Goal: Task Accomplishment & Management: Manage account settings

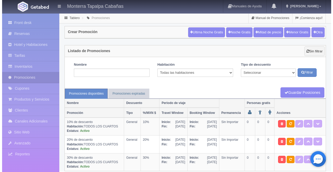
scroll to position [7, 0]
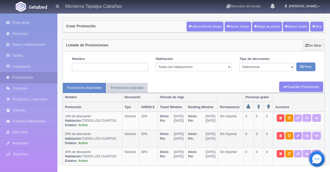
click at [299, 134] on icon at bounding box center [297, 135] width 3 height 3
select select "General"
type input "01-09-2025"
type input "31-12-2025"
type input "01-07-2025"
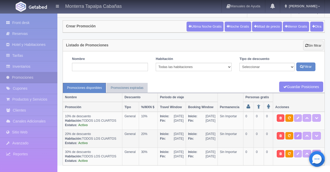
type input "31-12-2025"
checkbox input "true"
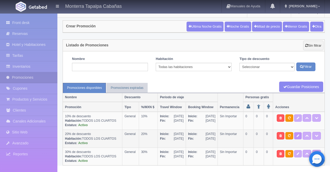
checkbox input "true"
type input "20"
type input "0"
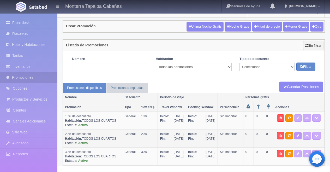
type input "999"
select select "20% de descuento"
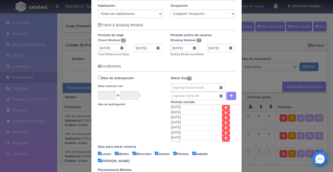
scroll to position [121, 0]
click at [122, 48] on input "01-09-2025" at bounding box center [112, 48] width 29 height 8
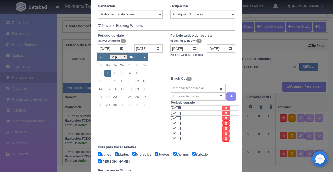
click at [101, 57] on span "Prev" at bounding box center [100, 56] width 4 height 4
click at [131, 106] on link "28" at bounding box center [130, 105] width 7 height 8
type input "28-08-2025"
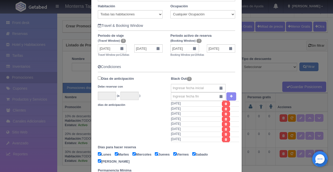
scroll to position [0, 0]
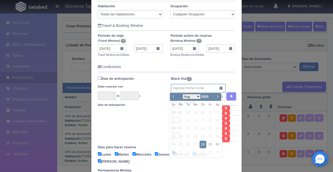
click at [173, 90] on input "text" at bounding box center [198, 88] width 55 height 8
click at [218, 144] on link "30" at bounding box center [217, 145] width 7 height 8
type input "30-08-2025"
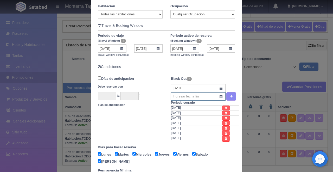
click at [219, 97] on input "text" at bounding box center [198, 96] width 55 height 8
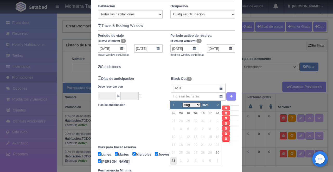
click at [175, 159] on link "31" at bounding box center [173, 161] width 7 height 8
type input "31-08-2025"
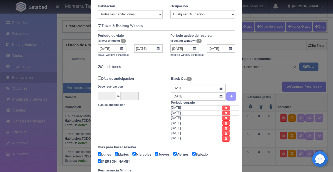
click at [230, 96] on icon "button" at bounding box center [231, 96] width 3 height 3
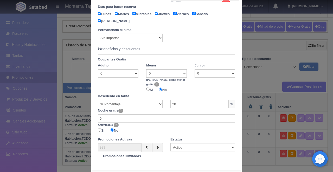
scroll to position [282, 0]
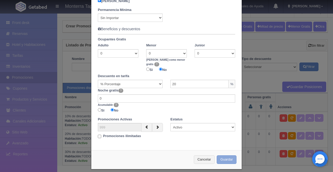
click at [220, 156] on button "Guardar" at bounding box center [227, 159] width 20 height 9
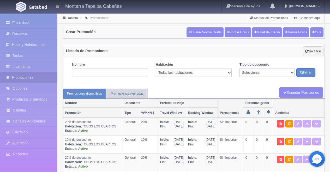
scroll to position [26, 0]
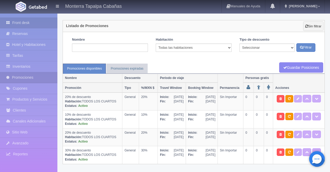
click at [22, 21] on link "Front desk" at bounding box center [28, 22] width 57 height 11
